Goal: Information Seeking & Learning: Learn about a topic

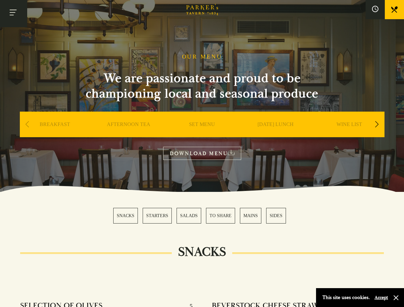
click at [13, 13] on button "Toggle navigation" at bounding box center [13, 13] width 27 height 27
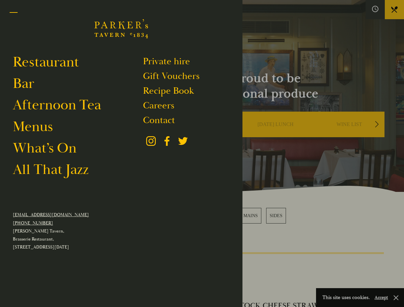
click at [375, 10] on div at bounding box center [202, 153] width 404 height 307
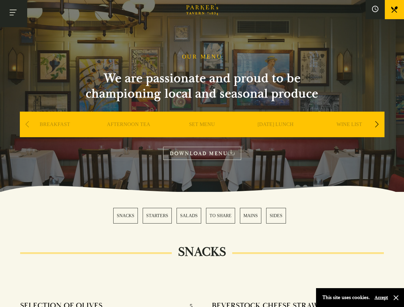
click at [377, 125] on div "Next slide" at bounding box center [377, 124] width 9 height 14
click at [27, 125] on div "Previous slide" at bounding box center [27, 124] width 9 height 14
click at [202, 216] on div "SNACKS STARTERS SALADS TO SHARE MAINS SIDES" at bounding box center [202, 216] width 178 height 16
click at [381, 298] on button "Accept" at bounding box center [381, 298] width 13 height 6
